Goal: Task Accomplishment & Management: Complete application form

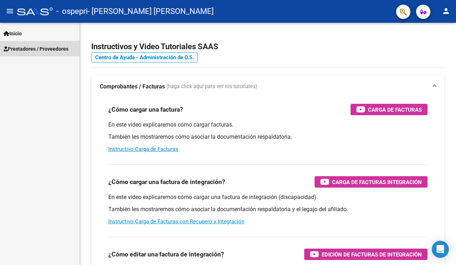
click at [22, 47] on span "Prestadores / Proveedores" at bounding box center [36, 49] width 65 height 8
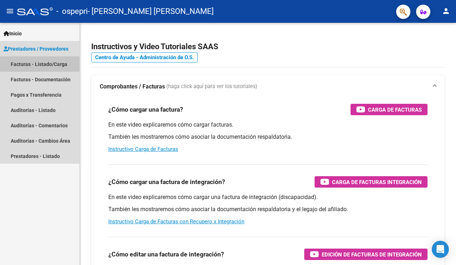
click at [22, 65] on link "Facturas - Listado/Carga" at bounding box center [40, 63] width 80 height 15
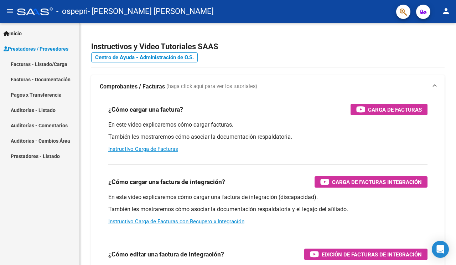
click at [26, 64] on link "Facturas - Listado/Carga" at bounding box center [40, 63] width 80 height 15
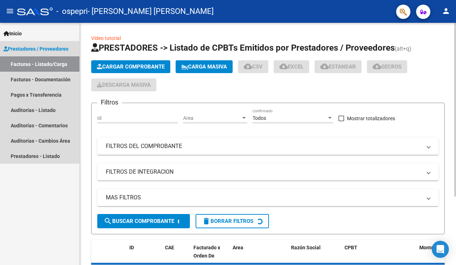
click at [119, 67] on span "Cargar Comprobante" at bounding box center [131, 66] width 68 height 6
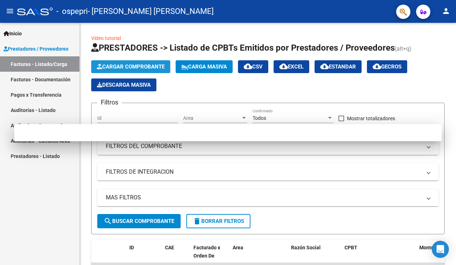
click at [131, 63] on div at bounding box center [228, 132] width 456 height 265
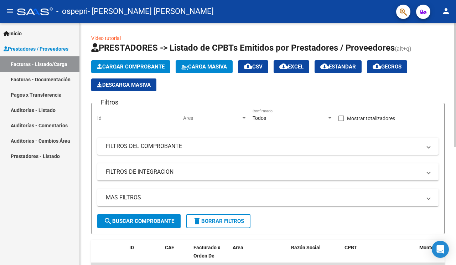
click at [135, 66] on span "Cargar Comprobante" at bounding box center [131, 66] width 68 height 6
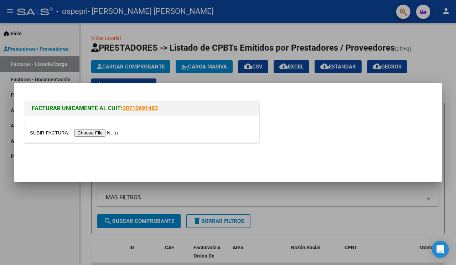
click at [39, 132] on input "file" at bounding box center [75, 132] width 90 height 7
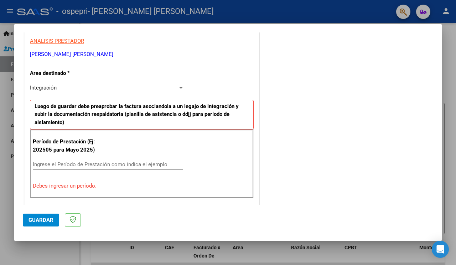
scroll to position [150, 0]
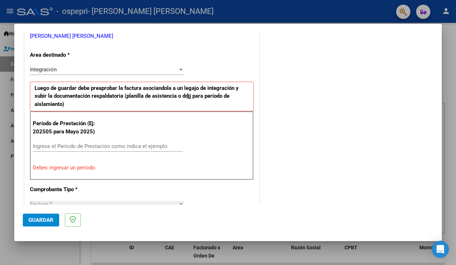
click at [151, 147] on input "Ingrese el Período de Prestación como indica el ejemplo" at bounding box center [108, 146] width 150 height 6
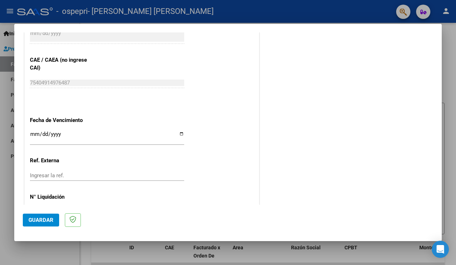
scroll to position [449, 0]
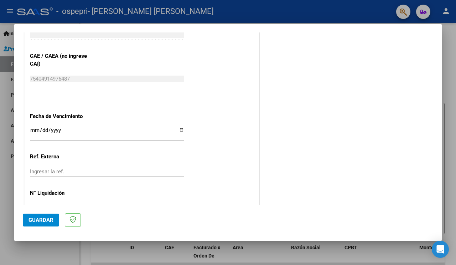
type input "202509"
click at [177, 127] on input "Ingresar la fecha" at bounding box center [107, 132] width 154 height 11
type input "[DATE]"
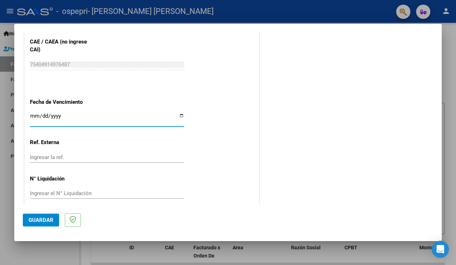
click at [80, 190] on input "Ingresar el N° Liquidación" at bounding box center [107, 193] width 154 height 6
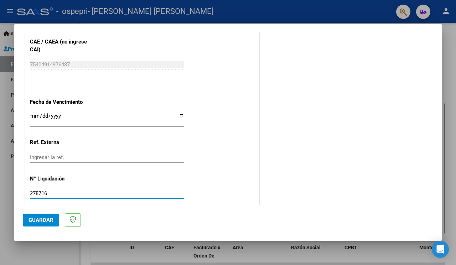
type input "278716"
click at [54, 215] on button "Guardar" at bounding box center [41, 220] width 36 height 13
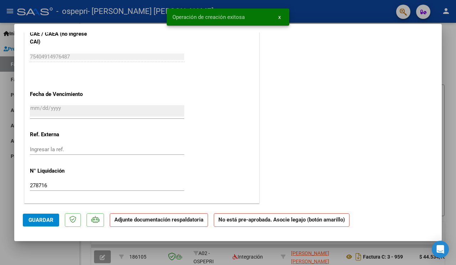
scroll to position [0, 0]
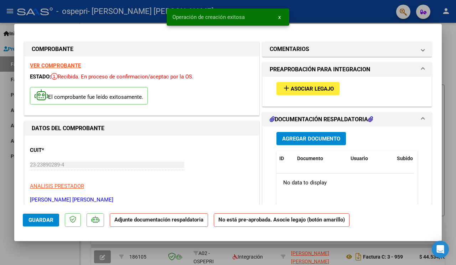
click at [286, 87] on mat-icon "add" at bounding box center [286, 88] width 9 height 9
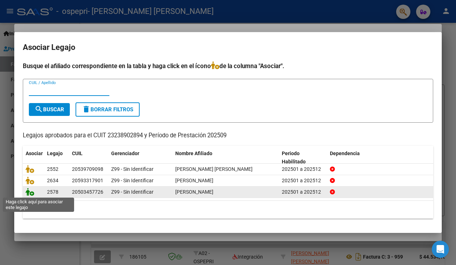
click at [27, 191] on icon at bounding box center [30, 192] width 9 height 8
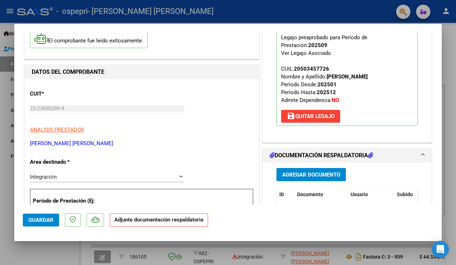
scroll to position [75, 0]
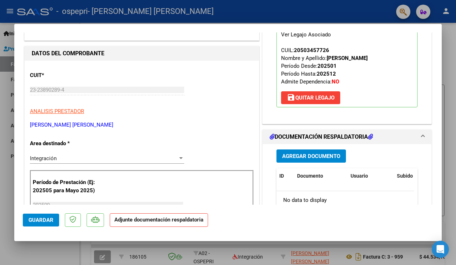
click at [322, 159] on span "Agregar Documento" at bounding box center [311, 156] width 58 height 6
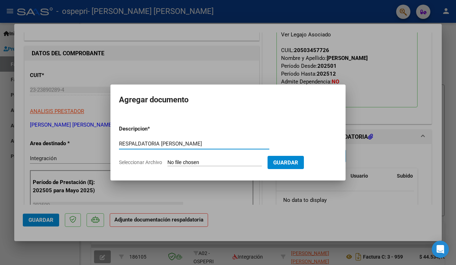
type input "RESPALDATORIA [PERSON_NAME]"
click at [188, 162] on input "Seleccionar Archivo" at bounding box center [215, 162] width 94 height 7
type input "C:\fakepath\respaldatoria [PERSON_NAME] 9.25.pdf"
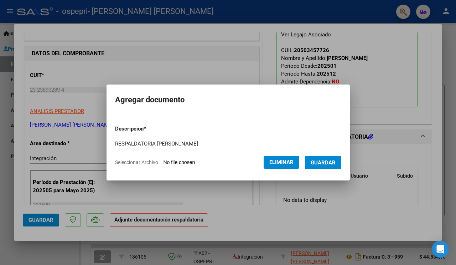
click at [331, 164] on span "Guardar" at bounding box center [323, 162] width 25 height 6
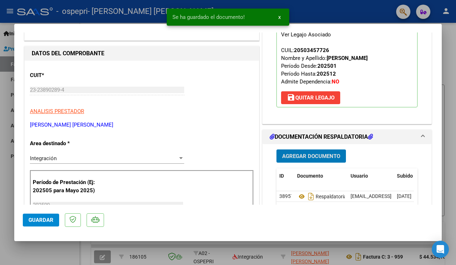
click at [322, 157] on span "Agregar Documento" at bounding box center [311, 156] width 58 height 6
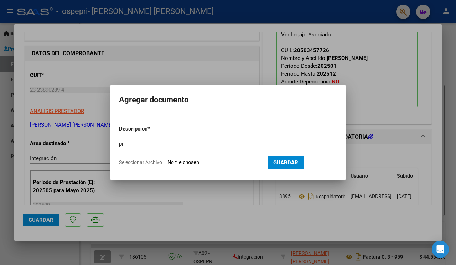
type input "p"
type input "PRE LIQUIDACION [PERSON_NAME]"
click at [185, 163] on input "Seleccionar Archivo" at bounding box center [215, 162] width 94 height 7
type input "C:\fakepath\pre liq. [PERSON_NAME] 9.25.pdf"
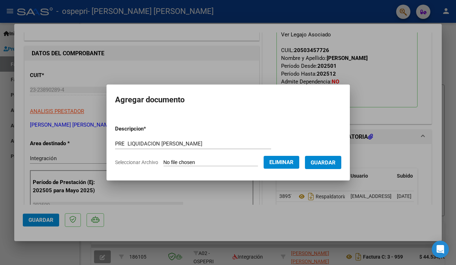
click at [328, 167] on button "Guardar" at bounding box center [323, 162] width 36 height 13
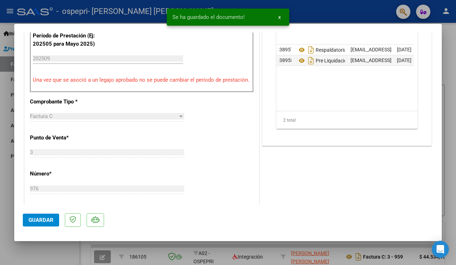
scroll to position [225, 0]
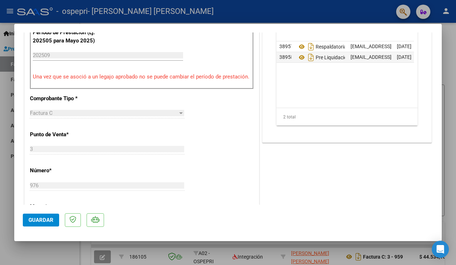
click at [34, 221] on span "Guardar" at bounding box center [41, 220] width 25 height 6
click at [50, 215] on button "Guardar" at bounding box center [41, 220] width 36 height 13
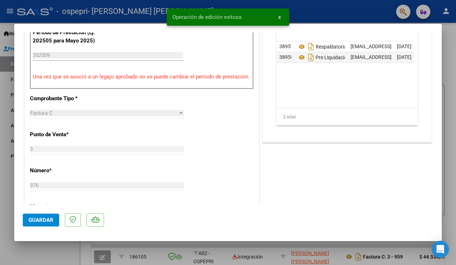
scroll to position [0, 0]
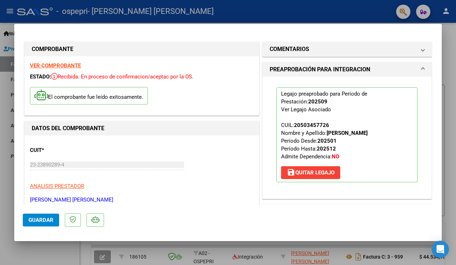
click at [456, 44] on div at bounding box center [228, 132] width 456 height 265
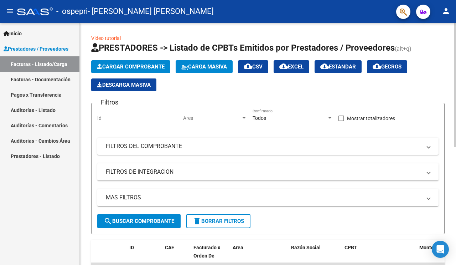
click at [151, 66] on span "Cargar Comprobante" at bounding box center [131, 66] width 68 height 6
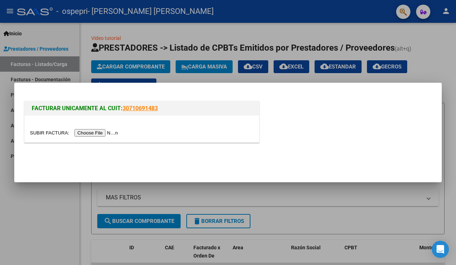
click at [39, 132] on input "file" at bounding box center [75, 132] width 90 height 7
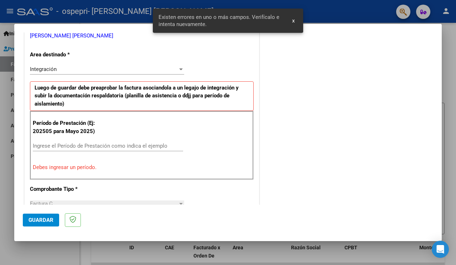
scroll to position [164, 0]
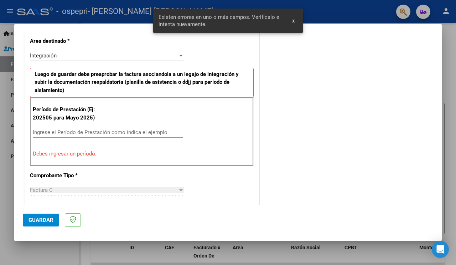
click at [145, 133] on input "Ingrese el Período de Prestación como indica el ejemplo" at bounding box center [108, 132] width 150 height 6
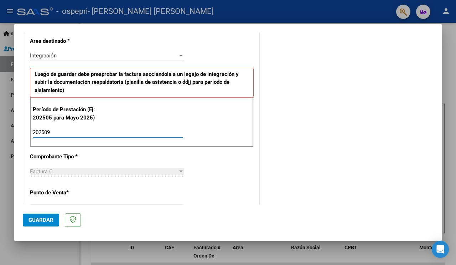
type input "202509"
drag, startPoint x: 92, startPoint y: 190, endPoint x: 101, endPoint y: 195, distance: 10.4
click at [101, 195] on div "CUIT * 23-23890289-4 Ingresar CUIT ANALISIS PRESTADOR [PERSON_NAME] [PERSON_NAM…" at bounding box center [142, 234] width 235 height 553
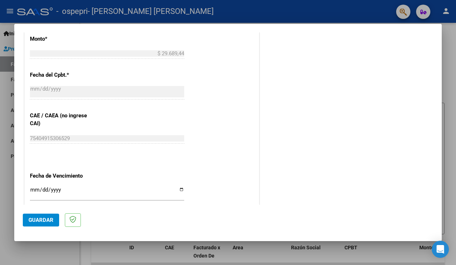
scroll to position [388, 0]
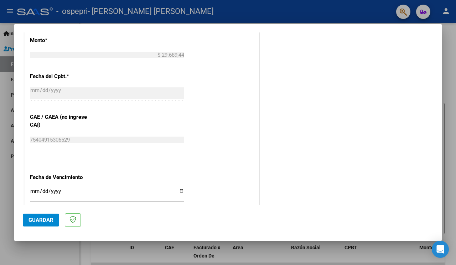
click at [178, 189] on input "Ingresar la fecha" at bounding box center [107, 193] width 154 height 11
type input "[DATE]"
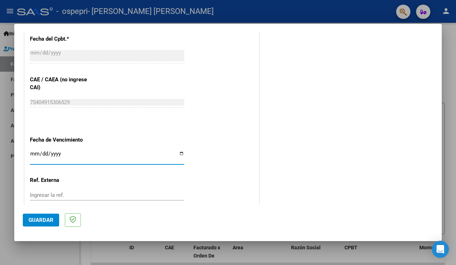
scroll to position [464, 0]
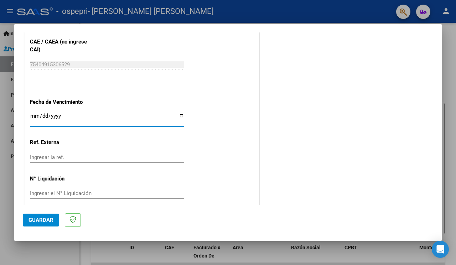
click at [63, 190] on input "Ingresar el N° Liquidación" at bounding box center [107, 193] width 154 height 6
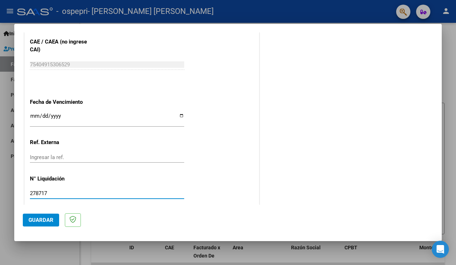
type input "278717"
click at [36, 217] on button "Guardar" at bounding box center [41, 220] width 36 height 13
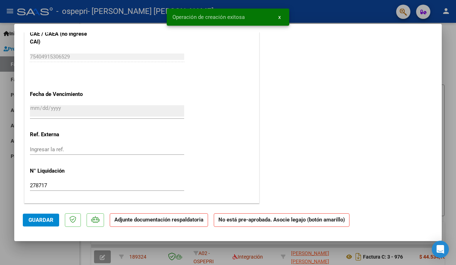
scroll to position [0, 0]
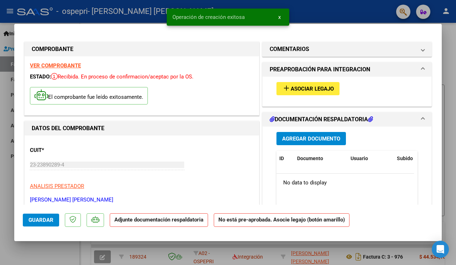
click at [291, 89] on span "Asociar Legajo" at bounding box center [312, 89] width 43 height 6
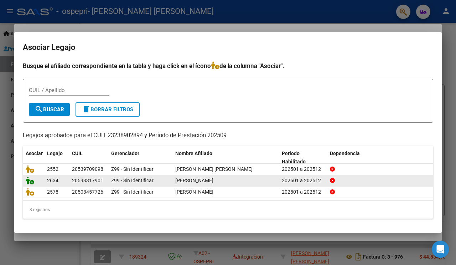
click at [30, 181] on icon at bounding box center [30, 181] width 9 height 8
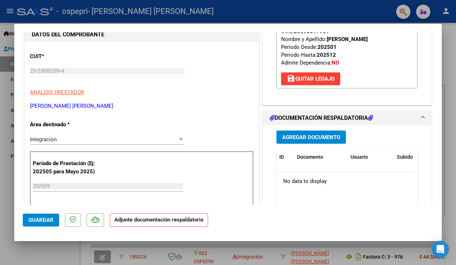
scroll to position [112, 0]
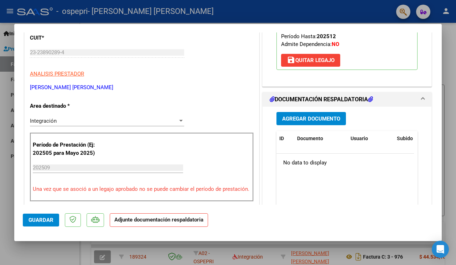
click at [319, 119] on span "Agregar Documento" at bounding box center [311, 119] width 58 height 6
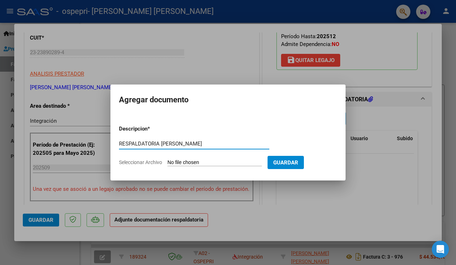
type input "RESPALDATORIA [PERSON_NAME]"
click at [189, 163] on input "Seleccionar Archivo" at bounding box center [215, 162] width 94 height 7
type input "C:\fakepath\respaldatoria [PERSON_NAME] 9.25.pdf"
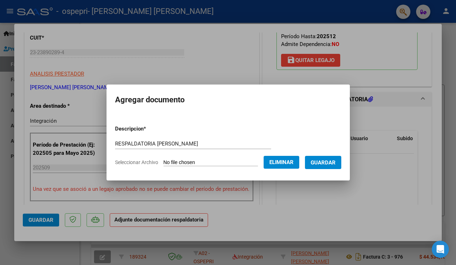
click at [324, 160] on span "Guardar" at bounding box center [323, 162] width 25 height 6
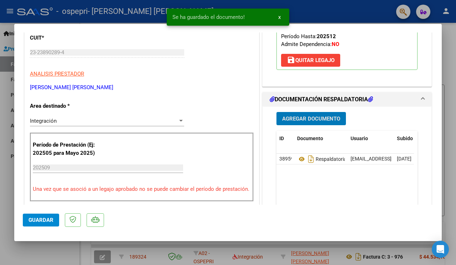
click at [314, 120] on span "Agregar Documento" at bounding box center [311, 119] width 58 height 6
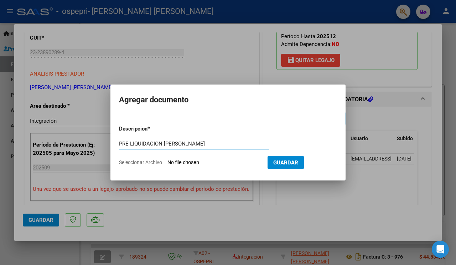
type input "PRE LIQUIDACION [PERSON_NAME]"
click at [188, 162] on input "Seleccionar Archivo" at bounding box center [215, 162] width 94 height 7
type input "C:\fakepath\pre [PERSON_NAME] 9.25.pdf"
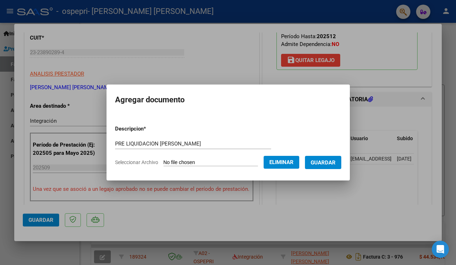
click at [330, 166] on button "Guardar" at bounding box center [323, 162] width 36 height 13
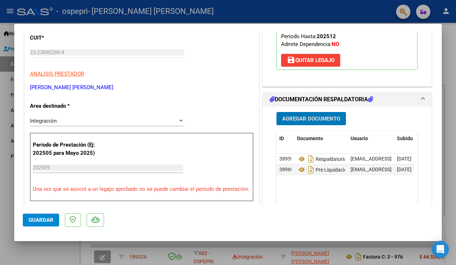
click at [35, 219] on span "Guardar" at bounding box center [41, 220] width 25 height 6
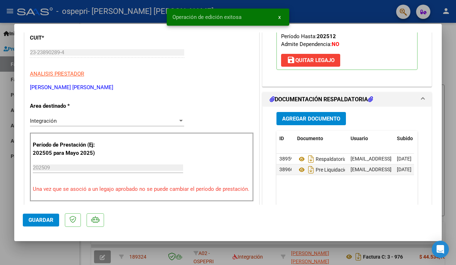
click at [456, 83] on div at bounding box center [228, 132] width 456 height 265
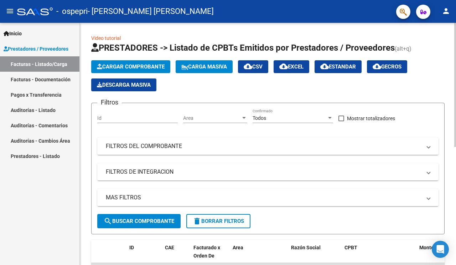
click at [133, 66] on span "Cargar Comprobante" at bounding box center [131, 66] width 68 height 6
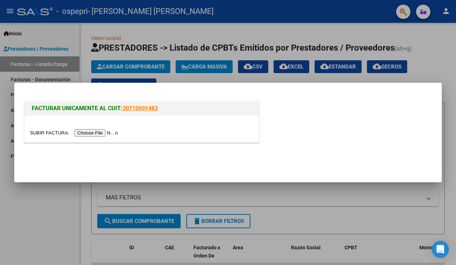
click at [41, 130] on input "file" at bounding box center [75, 132] width 90 height 7
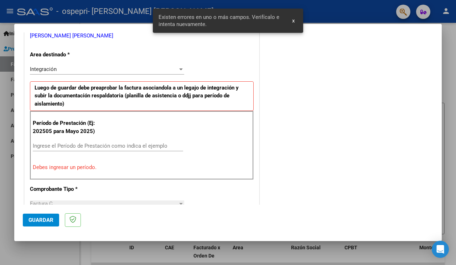
scroll to position [164, 0]
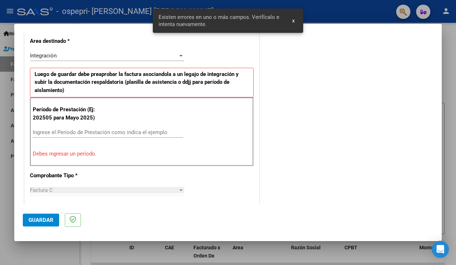
click at [93, 132] on input "Ingrese el Período de Prestación como indica el ejemplo" at bounding box center [108, 132] width 150 height 6
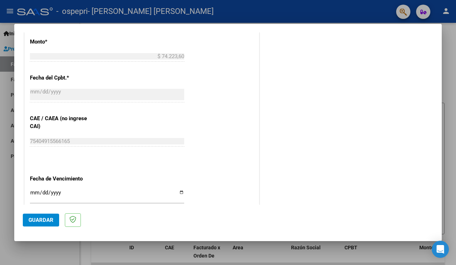
scroll to position [426, 0]
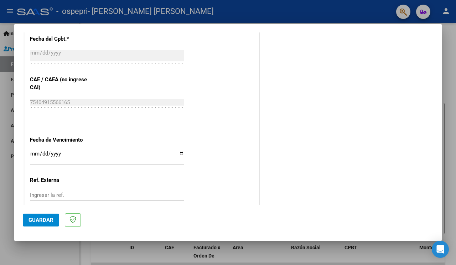
type input "202509"
click at [176, 151] on input "Ingresar la fecha" at bounding box center [107, 156] width 154 height 11
type input "[DATE]"
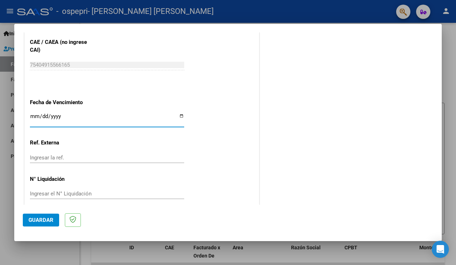
scroll to position [464, 0]
click at [84, 190] on input "Ingresar el N° Liquidación" at bounding box center [107, 193] width 154 height 6
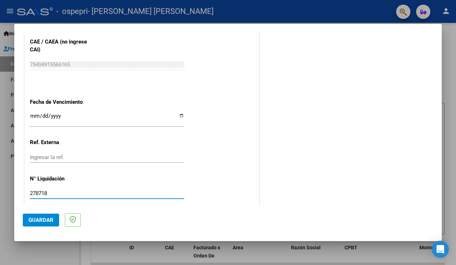
type input "278718"
click at [49, 218] on span "Guardar" at bounding box center [41, 220] width 25 height 6
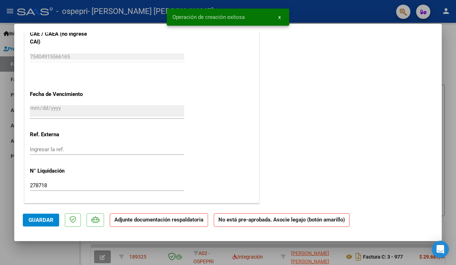
scroll to position [0, 0]
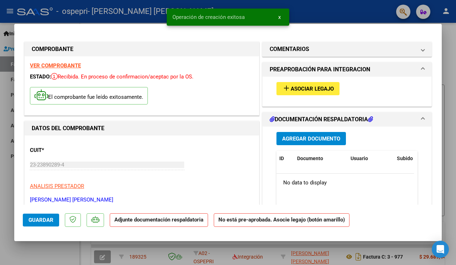
click at [304, 86] on span "Asociar Legajo" at bounding box center [312, 89] width 43 height 6
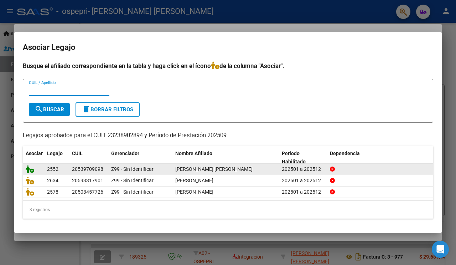
click at [32, 169] on icon at bounding box center [30, 169] width 9 height 8
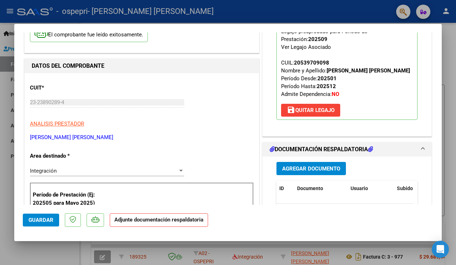
scroll to position [81, 0]
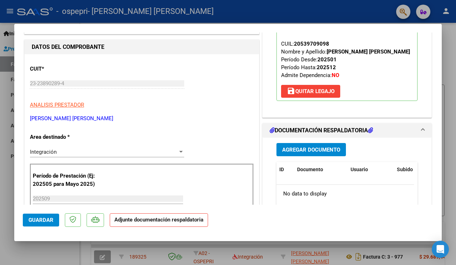
click at [314, 155] on button "Agregar Documento" at bounding box center [312, 149] width 70 height 13
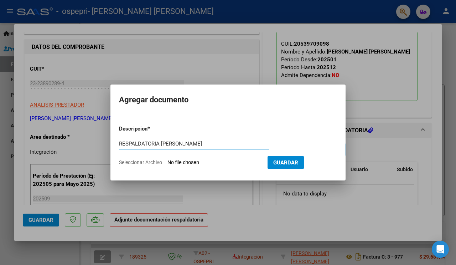
type input "RESPALDATORIA [PERSON_NAME]"
click at [191, 162] on input "Seleccionar Archivo" at bounding box center [215, 162] width 94 height 7
type input "C:\fakepath\respaldatoria [PERSON_NAME] 9.25.pdf"
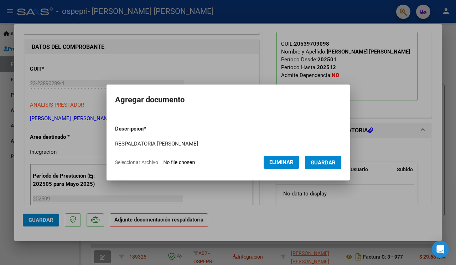
click at [312, 153] on form "Descripcion * RESPALDATORIA [PERSON_NAME] Escriba aquí una descripcion Seleccio…" at bounding box center [228, 145] width 226 height 52
click at [326, 160] on span "Guardar" at bounding box center [323, 162] width 25 height 6
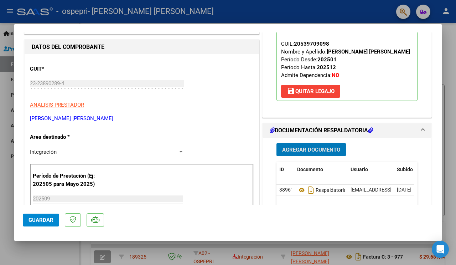
click at [320, 151] on span "Agregar Documento" at bounding box center [311, 150] width 58 height 6
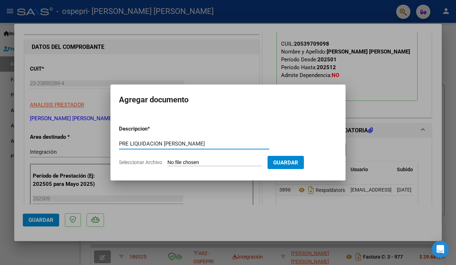
type input "PRE LIQUIDACION [PERSON_NAME]"
click at [176, 164] on input "Seleccionar Archivo" at bounding box center [215, 162] width 94 height 7
type input "C:\fakepath\pre liq [PERSON_NAME] 9.25.pdf"
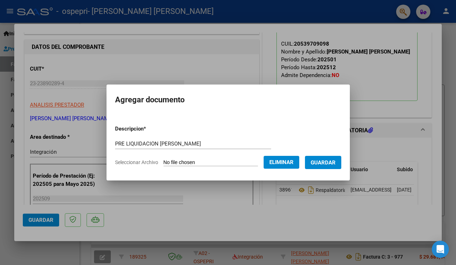
click at [319, 159] on span "Guardar" at bounding box center [323, 162] width 25 height 6
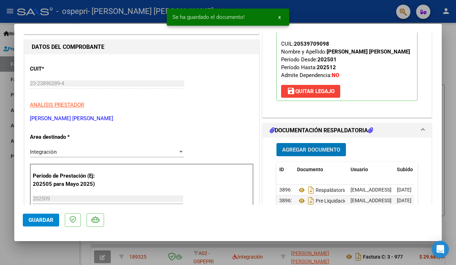
click at [41, 218] on span "Guardar" at bounding box center [41, 220] width 25 height 6
click at [452, 112] on div at bounding box center [228, 132] width 456 height 265
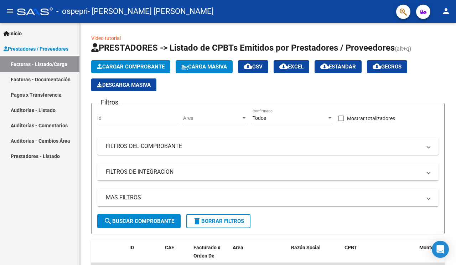
scroll to position [230, 0]
